Goal: Communication & Community: Answer question/provide support

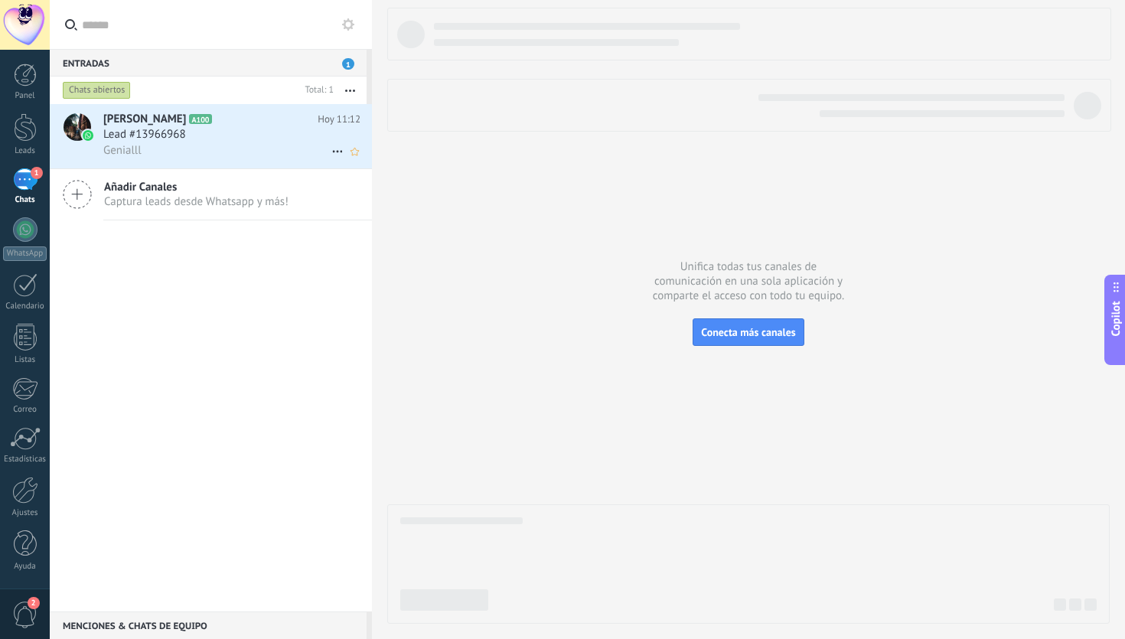
click at [237, 158] on div "Genialll" at bounding box center [231, 150] width 257 height 16
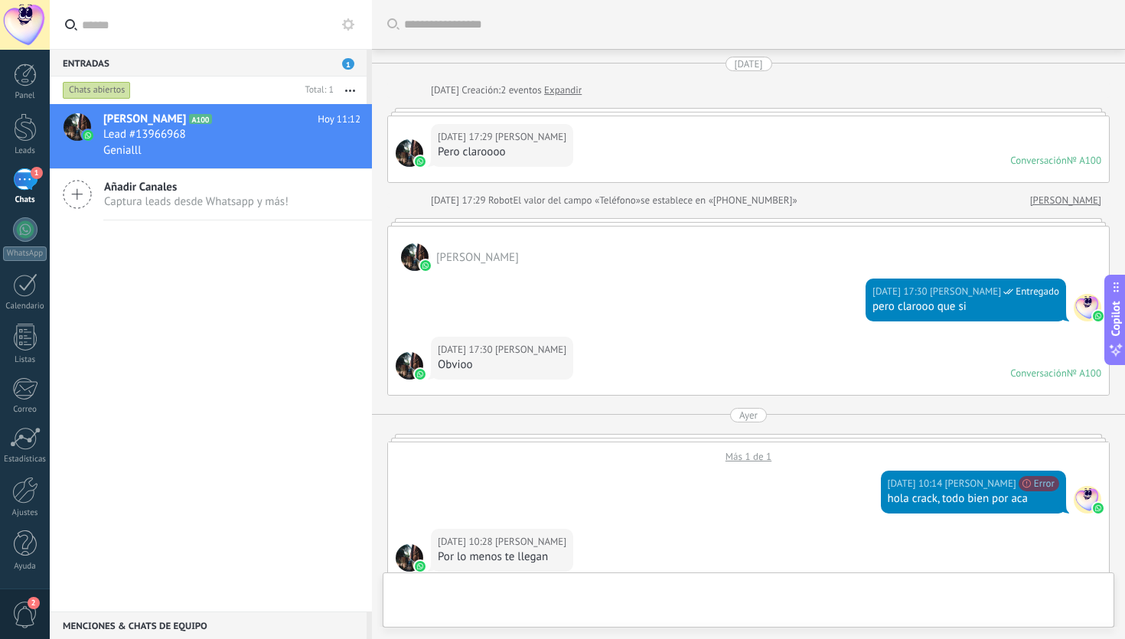
click at [551, 593] on div at bounding box center [748, 604] width 707 height 46
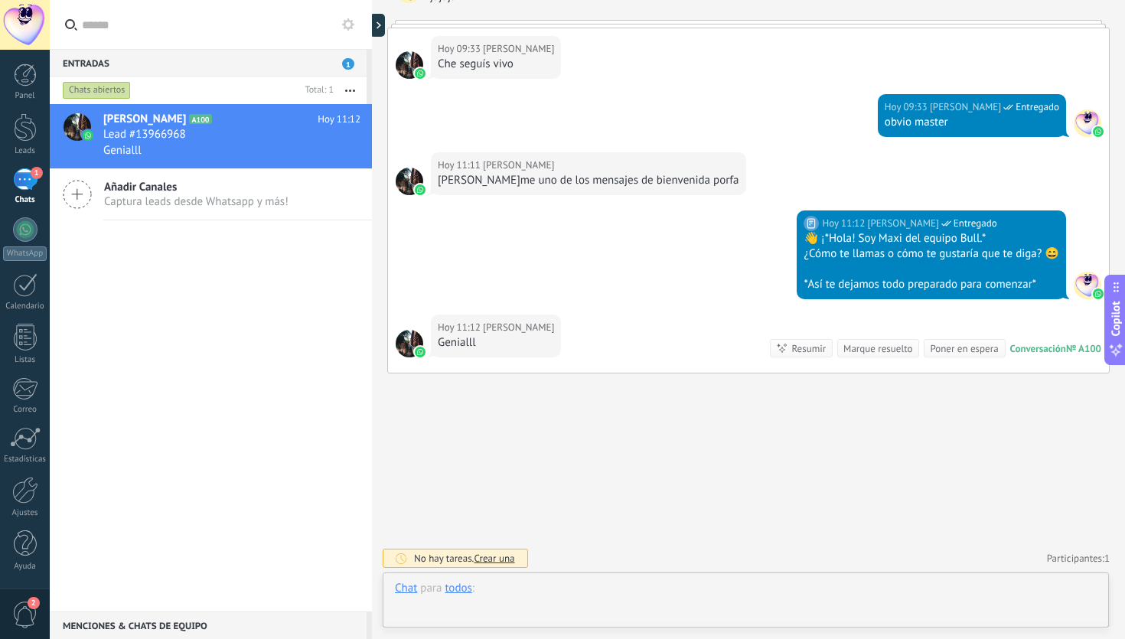
click at [550, 584] on div at bounding box center [746, 604] width 702 height 46
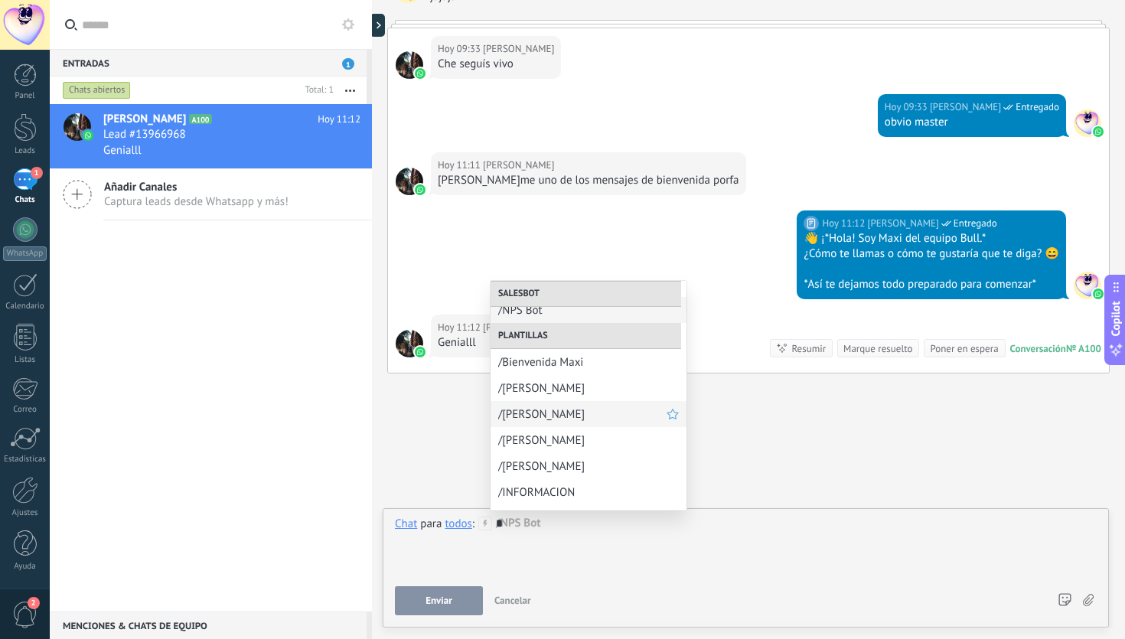
scroll to position [25, 0]
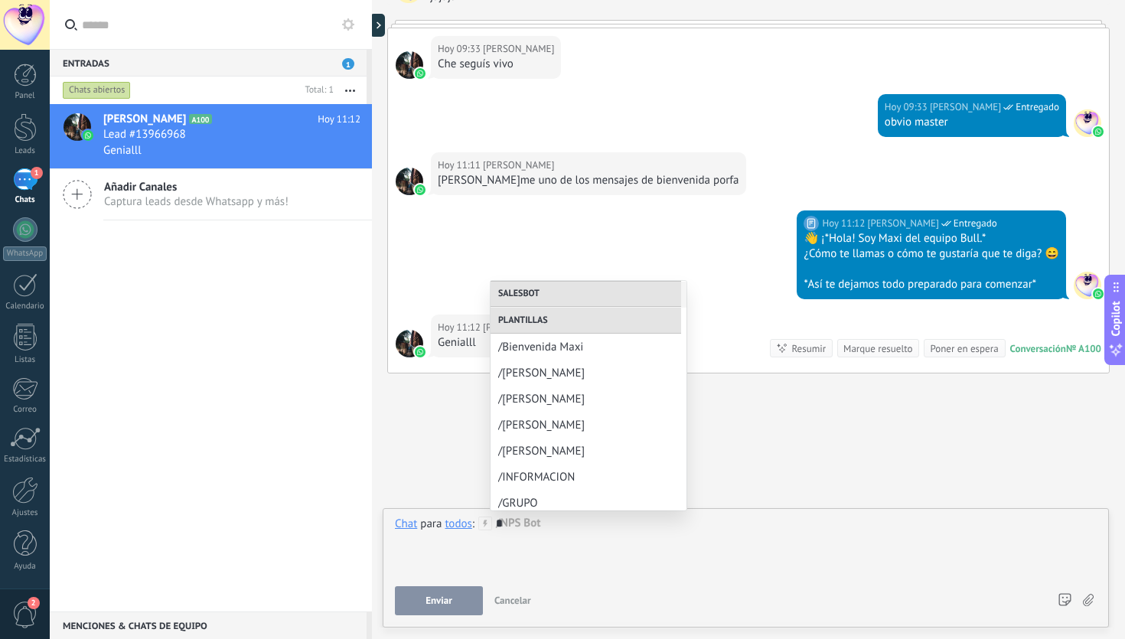
click at [781, 524] on div "*" at bounding box center [746, 546] width 702 height 58
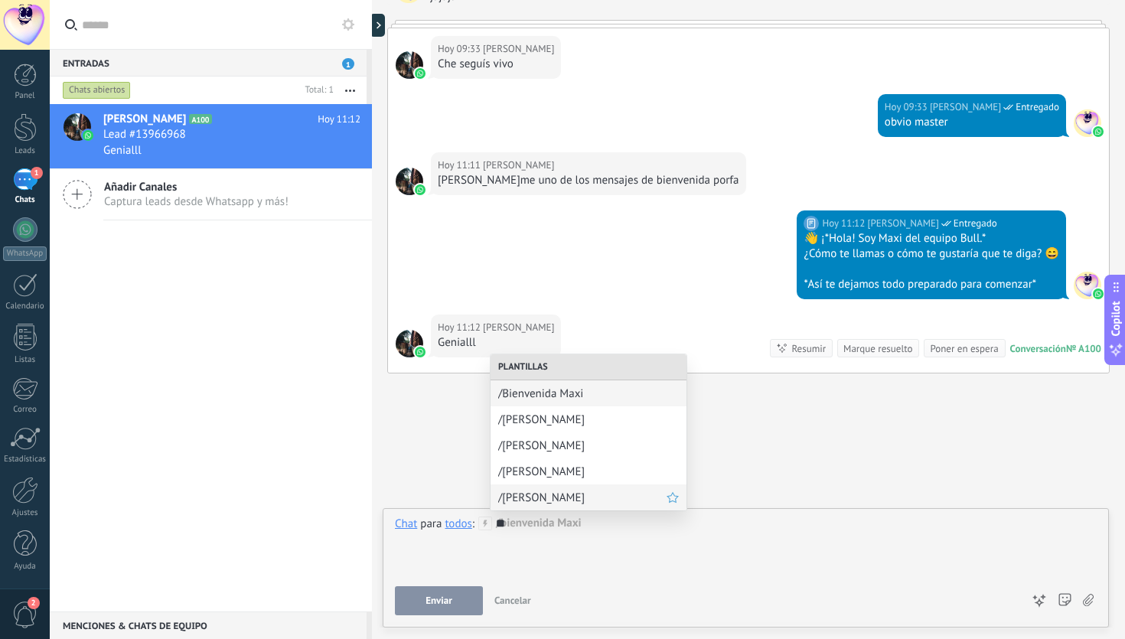
click at [568, 494] on span "/[PERSON_NAME]" at bounding box center [582, 498] width 168 height 15
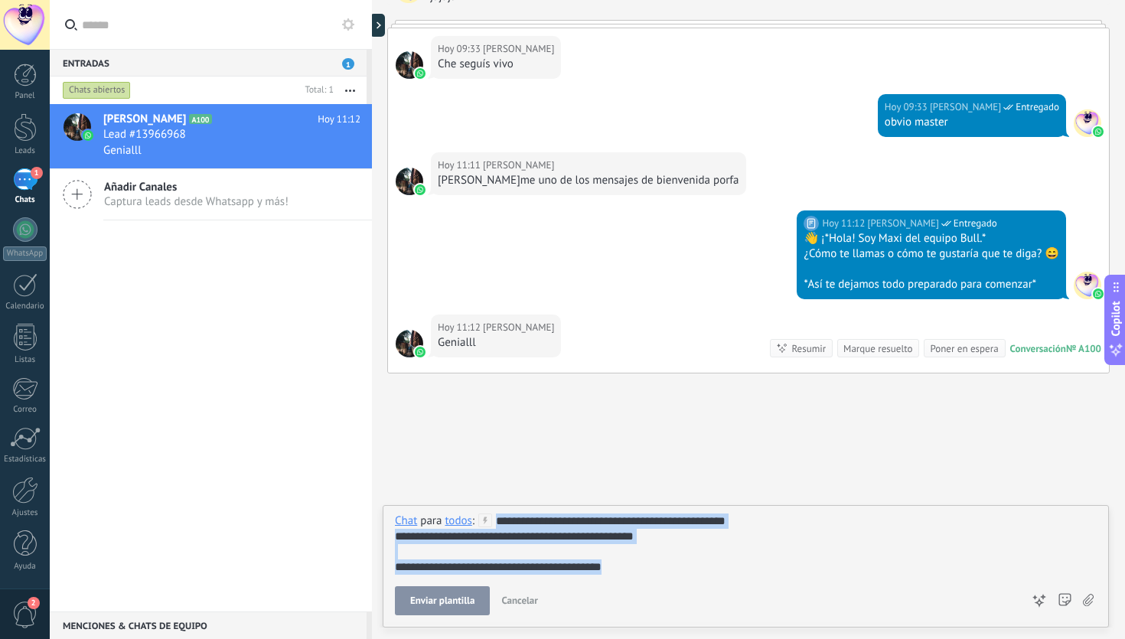
drag, startPoint x: 615, startPoint y: 560, endPoint x: 495, endPoint y: 521, distance: 125.6
click at [495, 521] on div "**********" at bounding box center [746, 544] width 702 height 61
click at [674, 564] on div "**********" at bounding box center [746, 544] width 702 height 61
drag, startPoint x: 665, startPoint y: 566, endPoint x: 495, endPoint y: 521, distance: 176.6
click at [495, 521] on div "**********" at bounding box center [746, 544] width 702 height 61
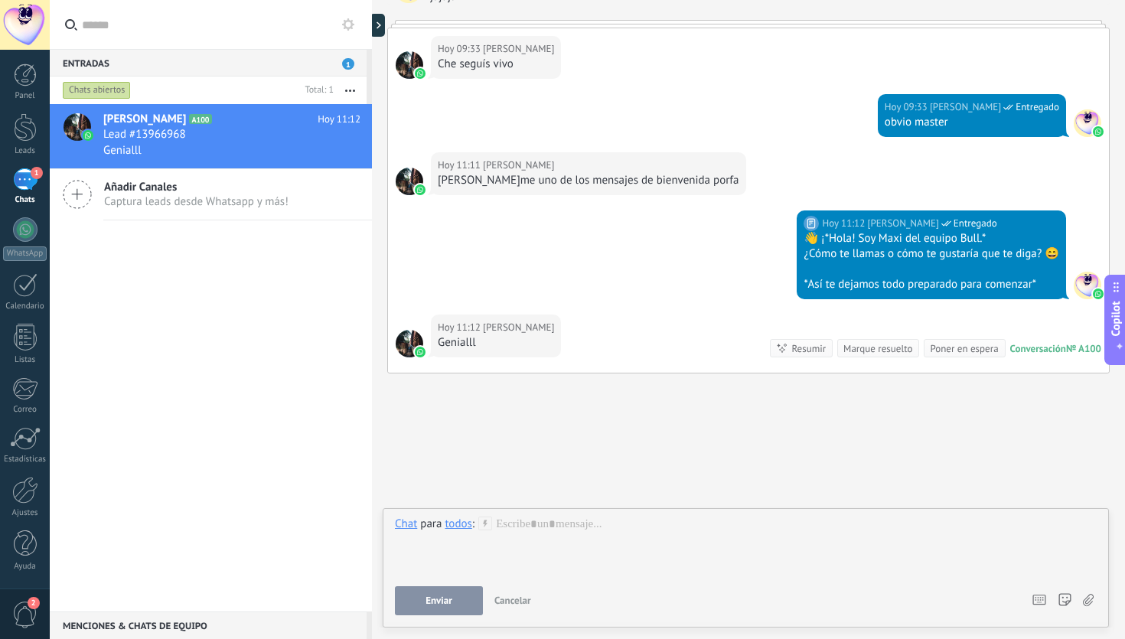
click at [312, 275] on div "[PERSON_NAME] A100 [DATE] 11:12 Lead #13966968 Genialll Añadir Canales Captura …" at bounding box center [211, 358] width 322 height 508
click at [271, 296] on div "[PERSON_NAME] A100 [DATE] 11:12 Lead #13966968 Genialll Añadir Canales Captura …" at bounding box center [211, 358] width 322 height 508
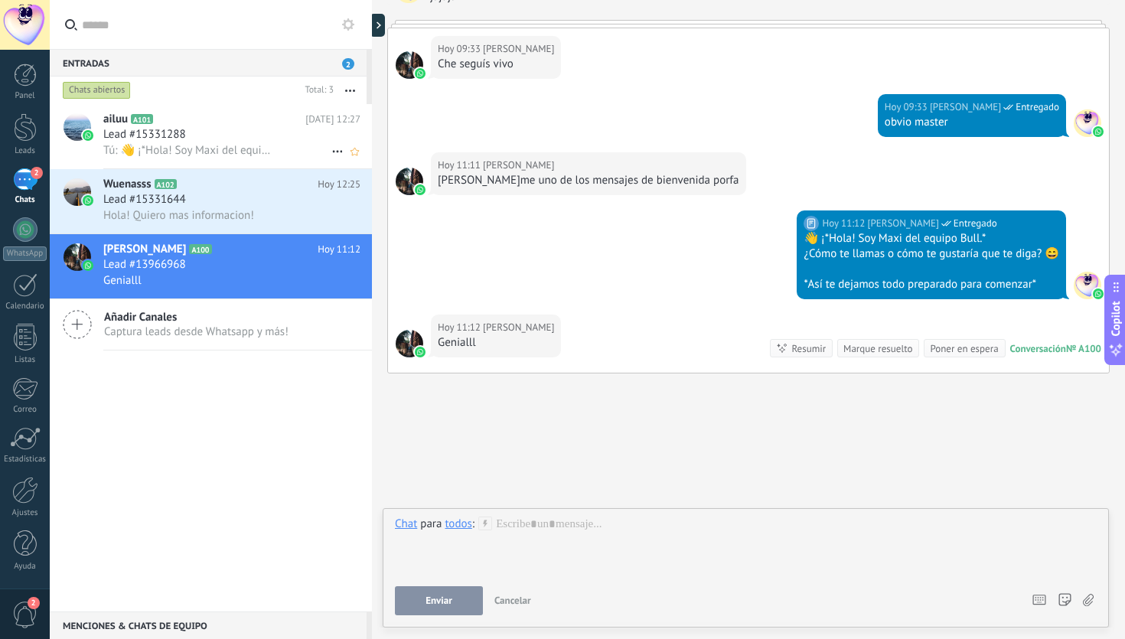
click at [249, 155] on span "Tú: 👋 ¡*Hola! Soy Maxi del equipo Bull.* ¿Cómo te llamas o cómo te gustaría que…" at bounding box center [189, 150] width 173 height 15
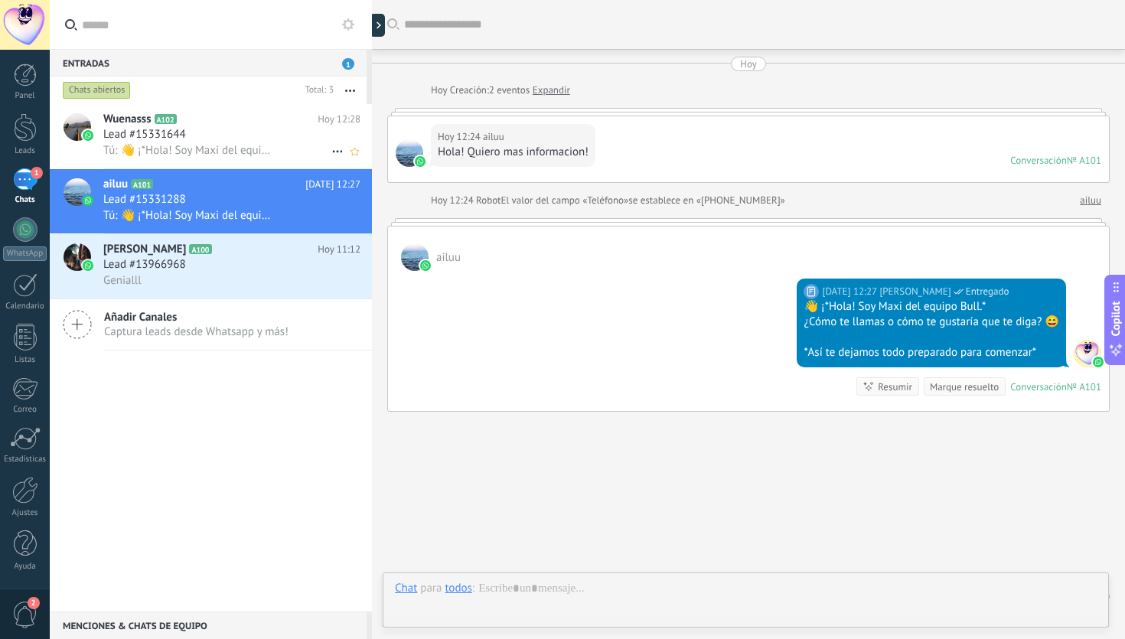
scroll to position [39, 0]
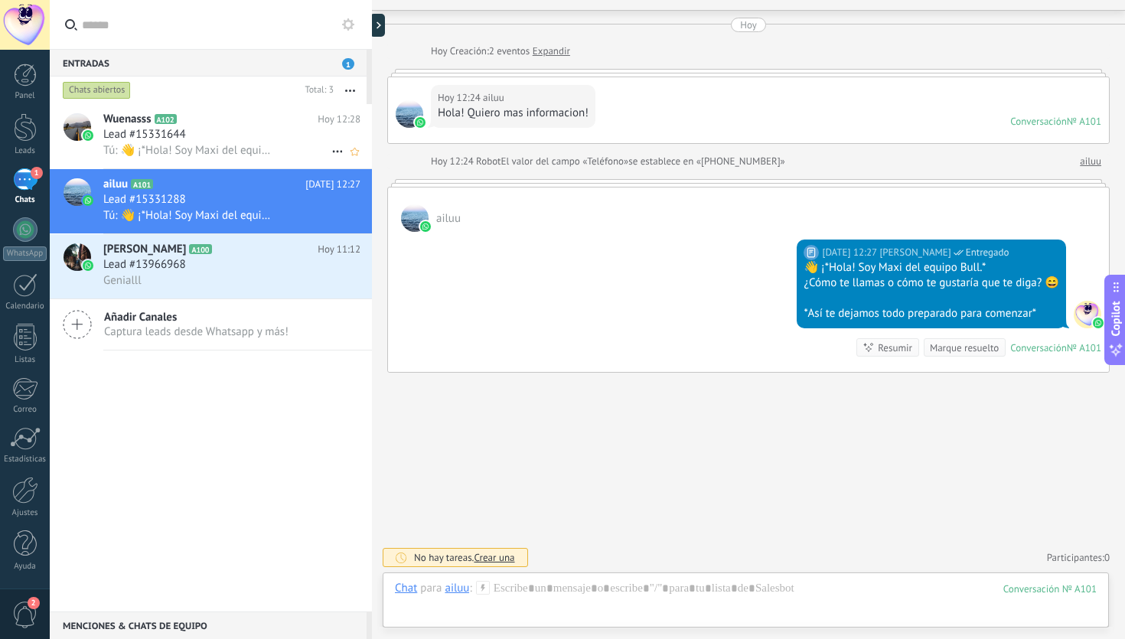
click at [256, 142] on div "Lead #15331644" at bounding box center [231, 134] width 257 height 15
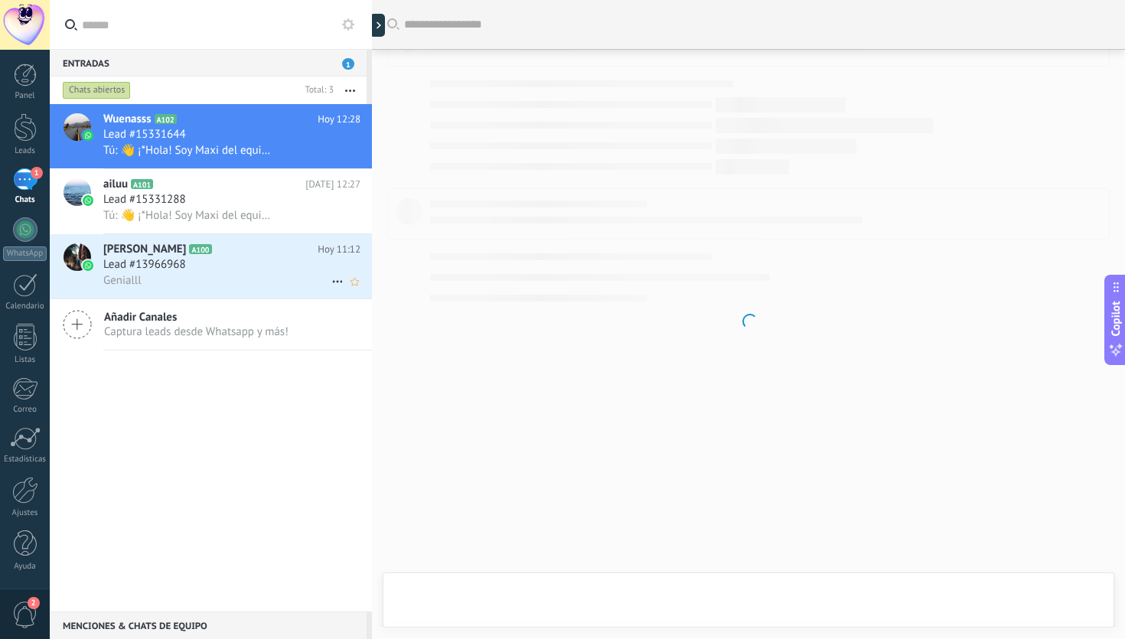
scroll to position [39, 0]
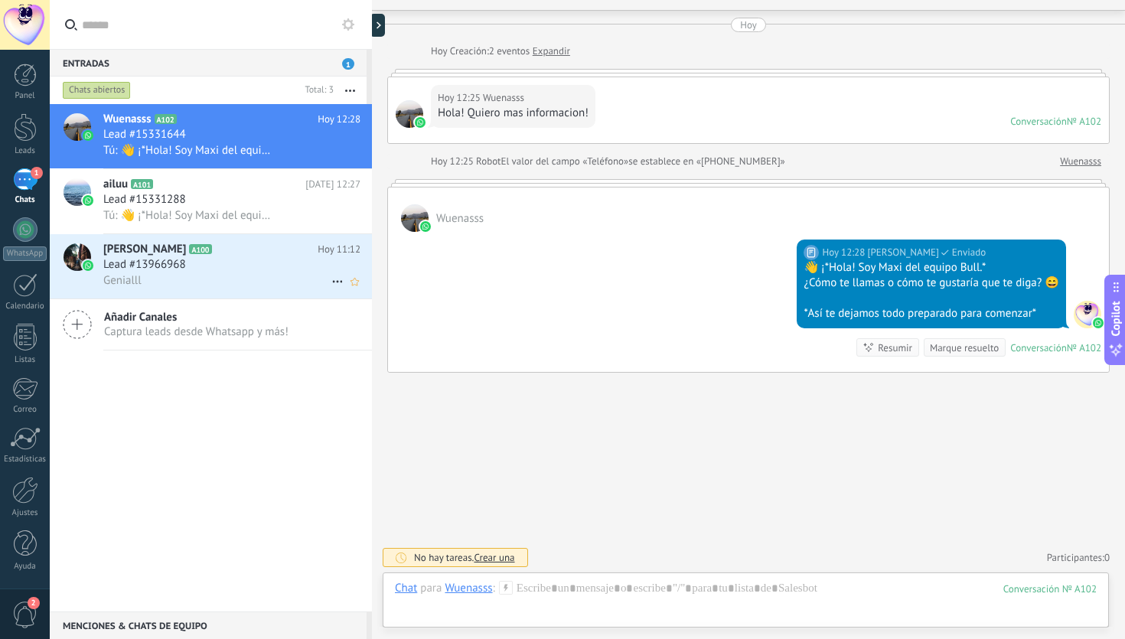
click at [278, 247] on h2 "[PERSON_NAME] A100" at bounding box center [210, 249] width 214 height 15
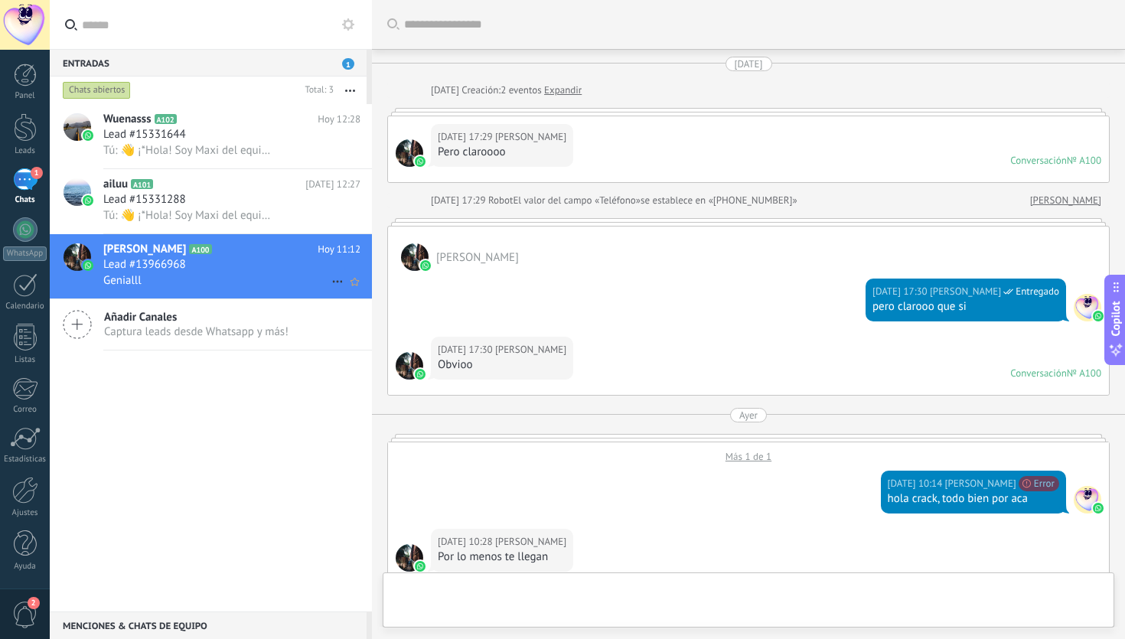
scroll to position [1190, 0]
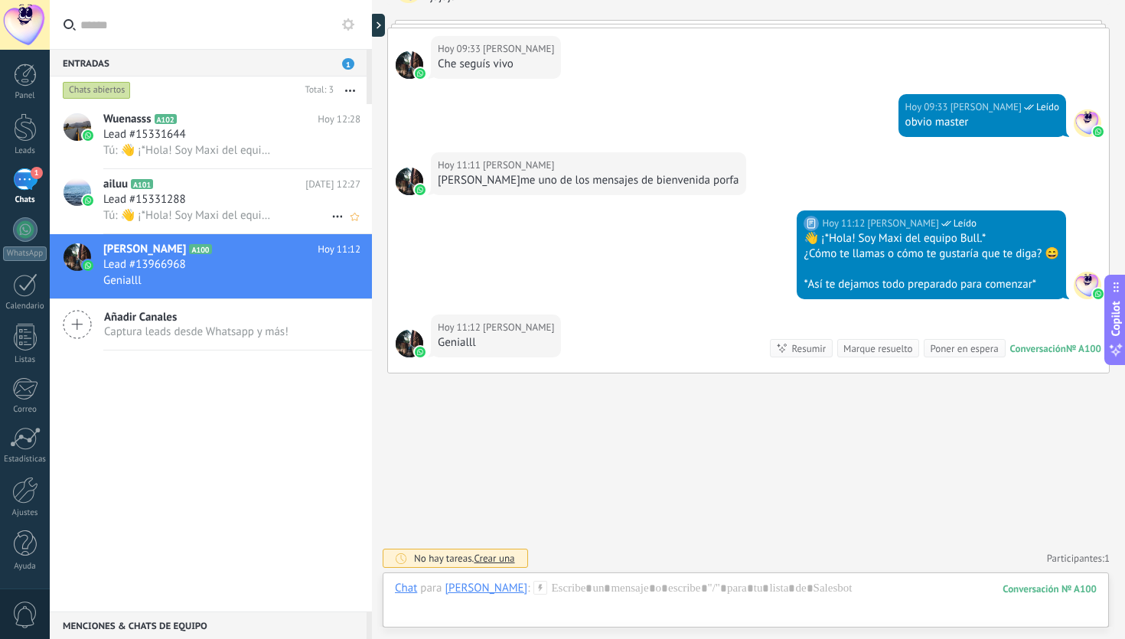
click at [266, 210] on span "Tú: 👋 ¡*Hola! Soy Maxi del equipo Bull.* ¿Cómo te llamas o cómo te gustaría que…" at bounding box center [189, 215] width 173 height 15
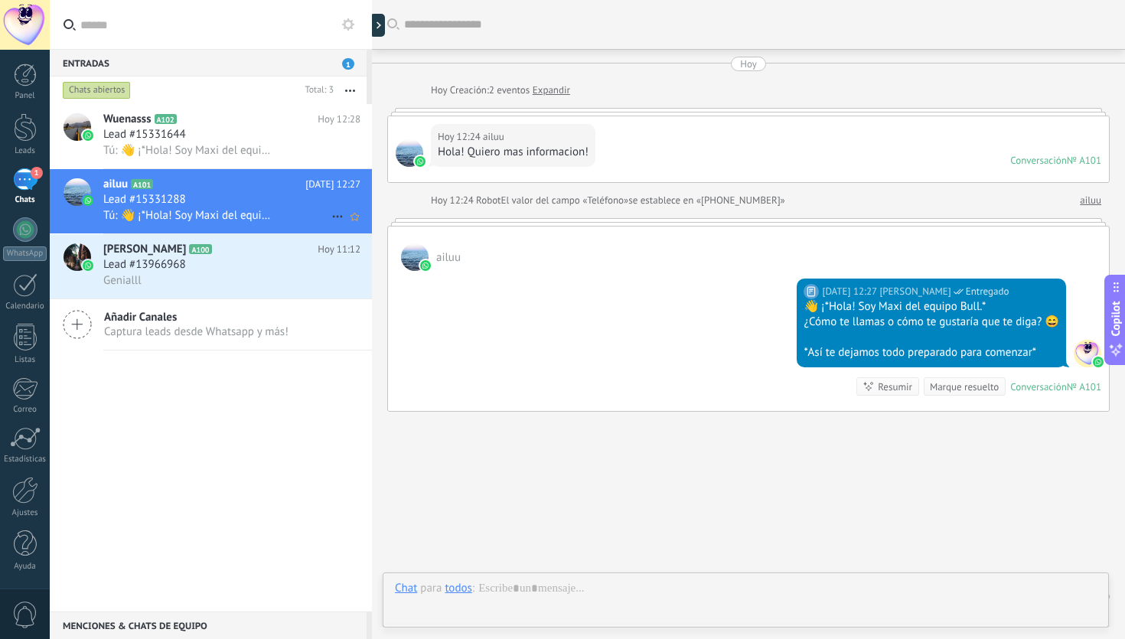
scroll to position [39, 0]
